Goal: Task Accomplishment & Management: Complete application form

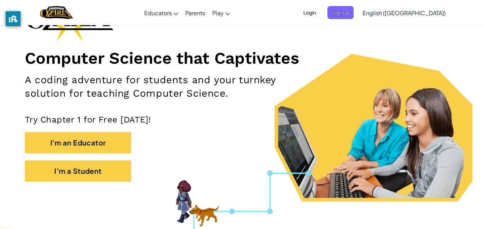
scroll to position [122, 0]
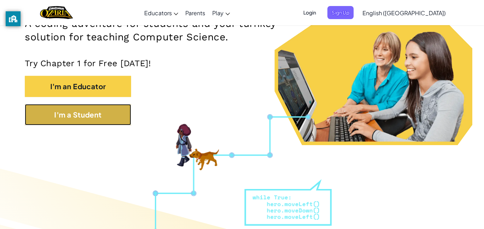
click at [100, 109] on button "I'm a Student" at bounding box center [78, 114] width 106 height 21
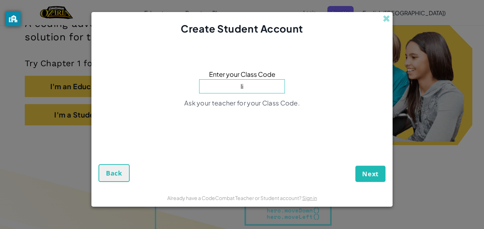
type input "LionBabyFight"
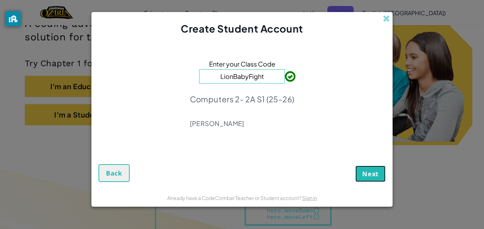
click at [372, 175] on span "Next" at bounding box center [370, 174] width 17 height 9
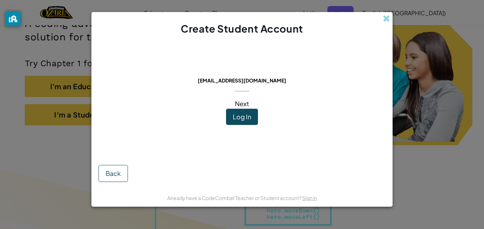
click at [241, 118] on span "Log In" at bounding box center [242, 117] width 18 height 8
